Goal: Use online tool/utility: Utilize a website feature to perform a specific function

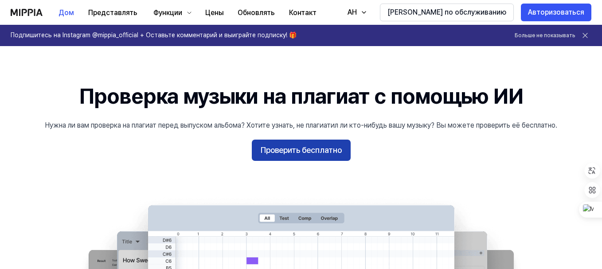
click at [330, 144] on font "Проверить бесплатно" at bounding box center [300, 150] width 81 height 13
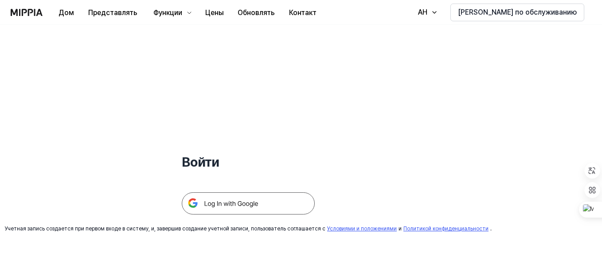
click at [268, 194] on img at bounding box center [248, 203] width 133 height 22
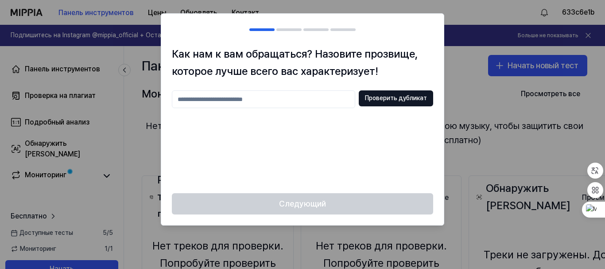
click at [310, 105] on input "text" at bounding box center [263, 99] width 183 height 18
type input "********"
click at [384, 104] on button "Проверить дубликат" at bounding box center [396, 98] width 74 height 16
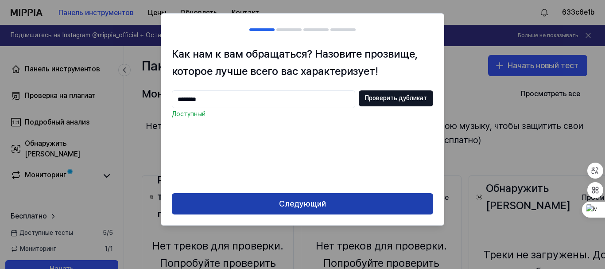
click at [334, 199] on button "Следующий" at bounding box center [302, 203] width 261 height 21
click at [326, 205] on button "Следующий" at bounding box center [302, 203] width 261 height 21
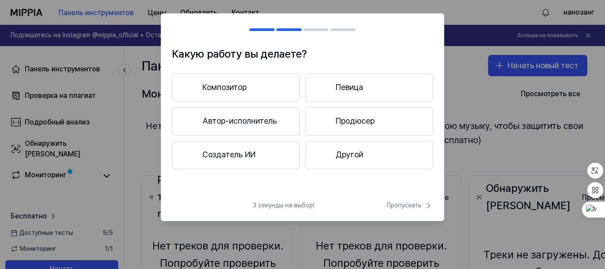
click at [316, 158] on button "Другой" at bounding box center [369, 155] width 128 height 28
